Goal: Use online tool/utility: Utilize a website feature to perform a specific function

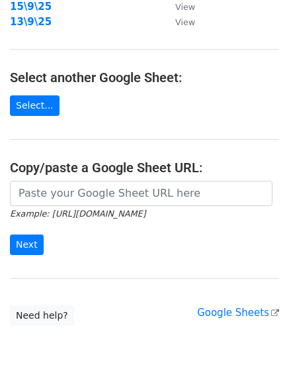
scroll to position [247, 0]
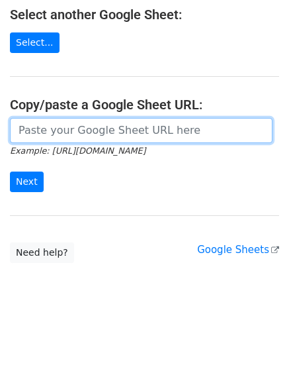
drag, startPoint x: 87, startPoint y: 130, endPoint x: 63, endPoint y: 145, distance: 28.3
click at [87, 130] on input "url" at bounding box center [141, 130] width 263 height 25
paste input "[URL][DOMAIN_NAME]"
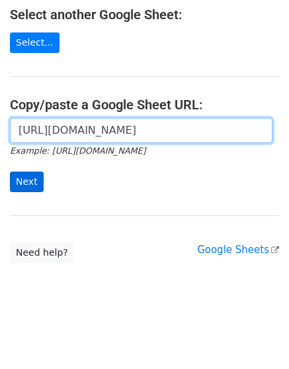
scroll to position [0, 292]
type input "[URL][DOMAIN_NAME]"
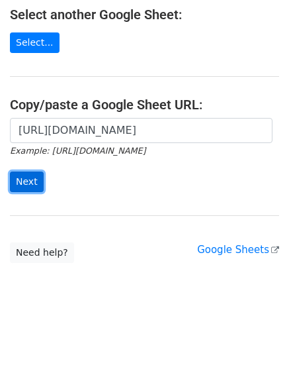
click at [21, 175] on input "Next" at bounding box center [27, 181] width 34 height 21
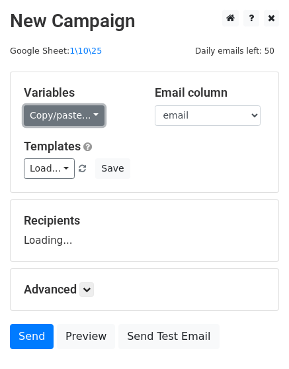
click at [87, 121] on link "Copy/paste..." at bounding box center [64, 115] width 81 height 21
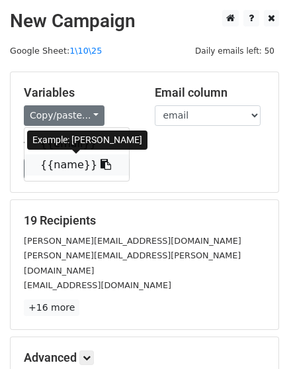
click at [101, 166] on icon at bounding box center [106, 164] width 11 height 11
